Goal: Book appointment/travel/reservation

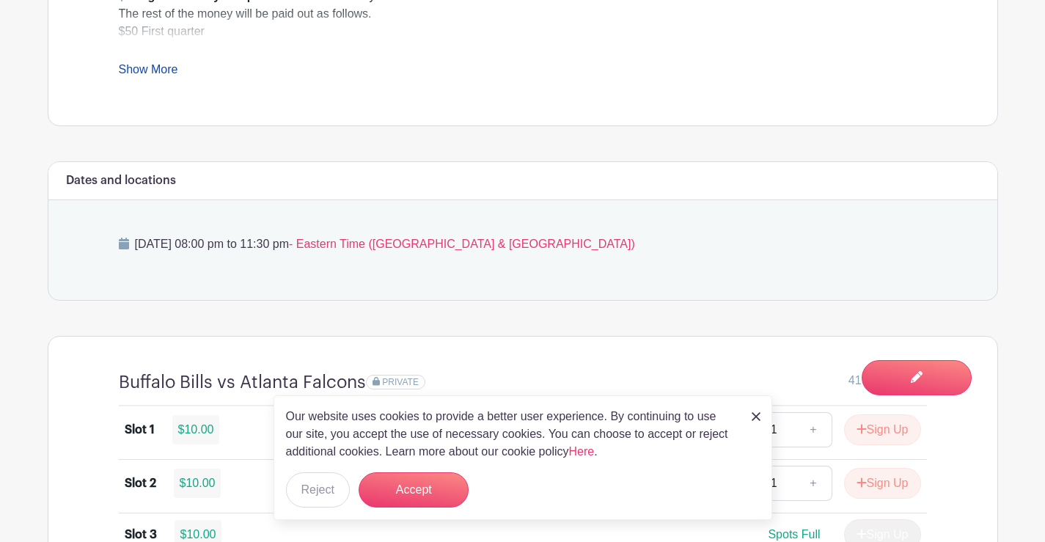
scroll to position [806, 0]
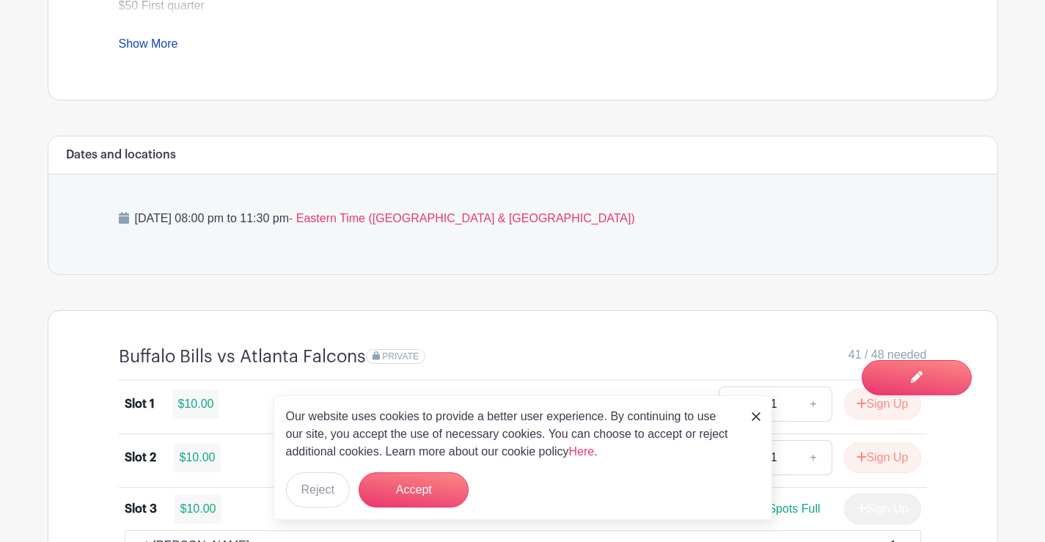
click at [756, 418] on img at bounding box center [755, 416] width 9 height 9
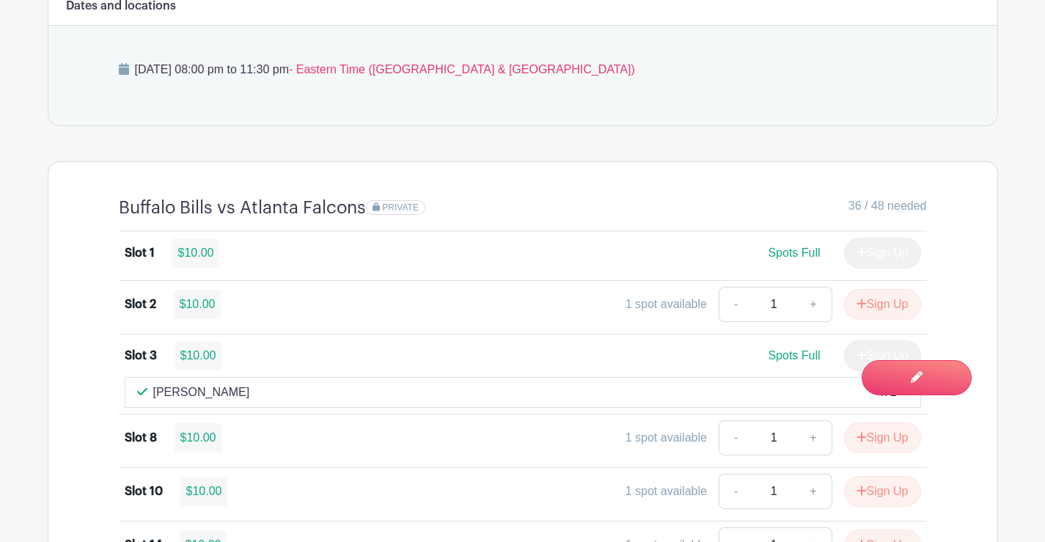
scroll to position [932, 0]
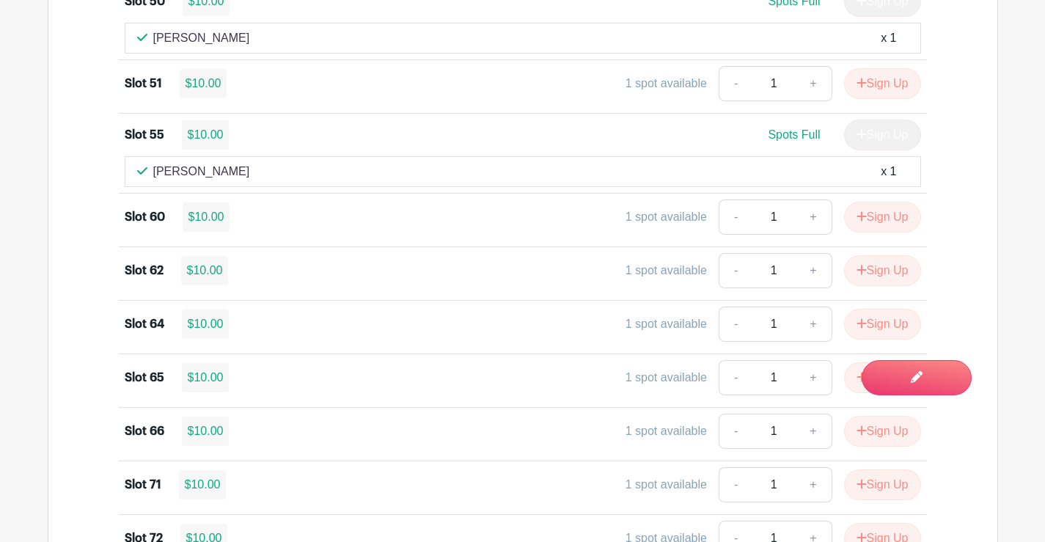
scroll to position [2576, 0]
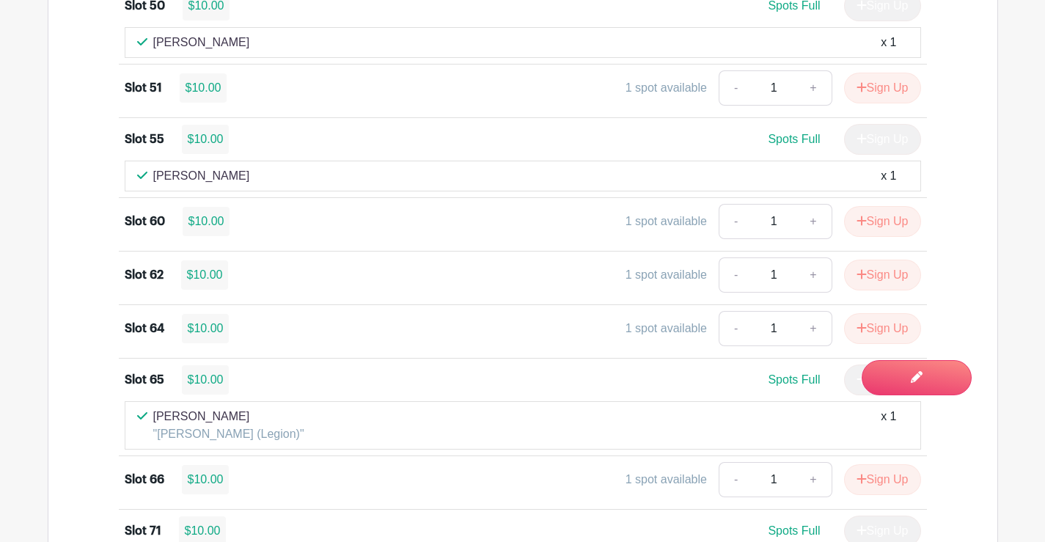
drag, startPoint x: 756, startPoint y: 192, endPoint x: 776, endPoint y: 177, distance: 25.7
click at [770, 180] on li "Slot 55 $10.00 Spots Full Sign Up Karen Fritsch x 1" at bounding box center [523, 158] width 808 height 80
